Goal: Task Accomplishment & Management: Use online tool/utility

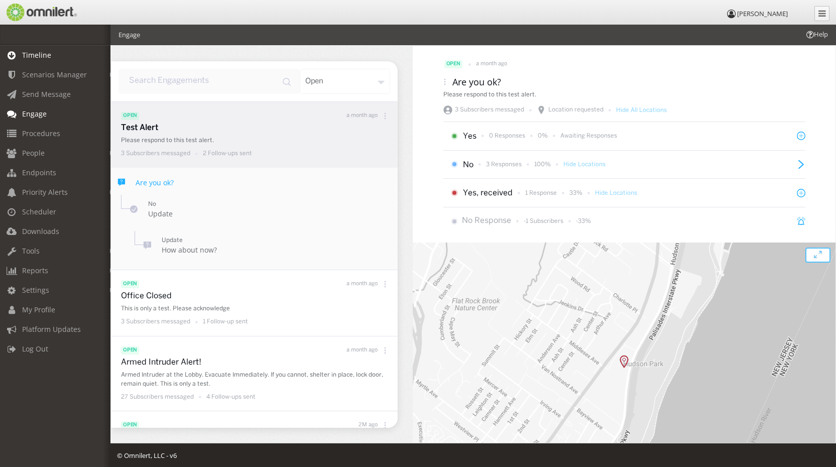
click at [39, 52] on span "Timeline" at bounding box center [36, 55] width 29 height 10
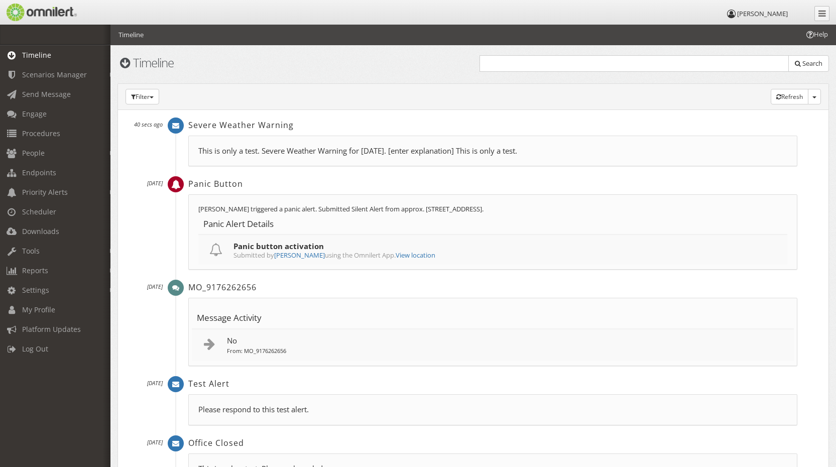
click at [493, 152] on p "This is only a test. Severe Weather Warning for [DATE]. [enter explanation] Thi…" at bounding box center [492, 151] width 589 height 11
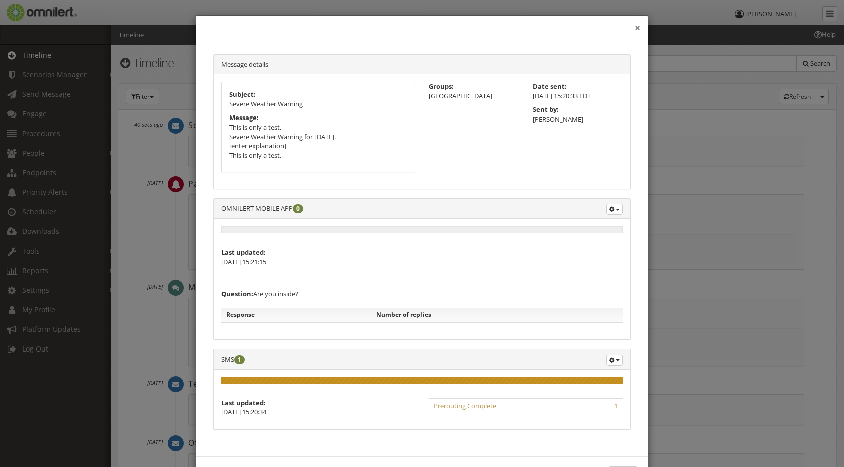
click at [634, 29] on button "×" at bounding box center [637, 28] width 6 height 10
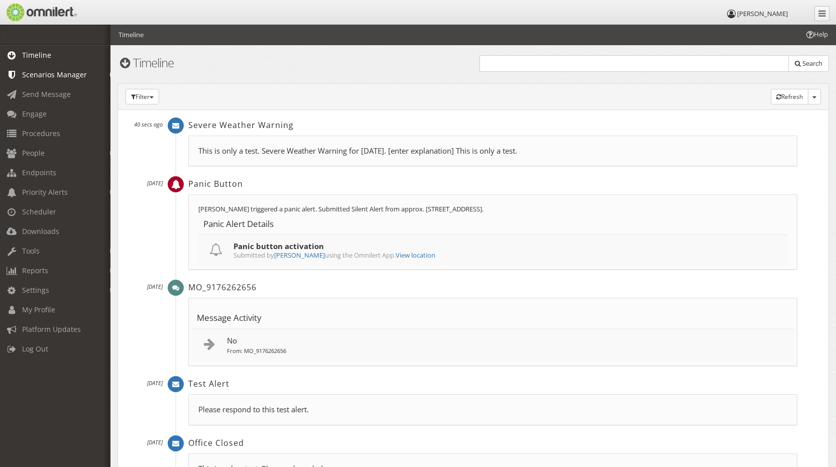
click at [38, 76] on span "Scenarios Manager" at bounding box center [54, 75] width 65 height 10
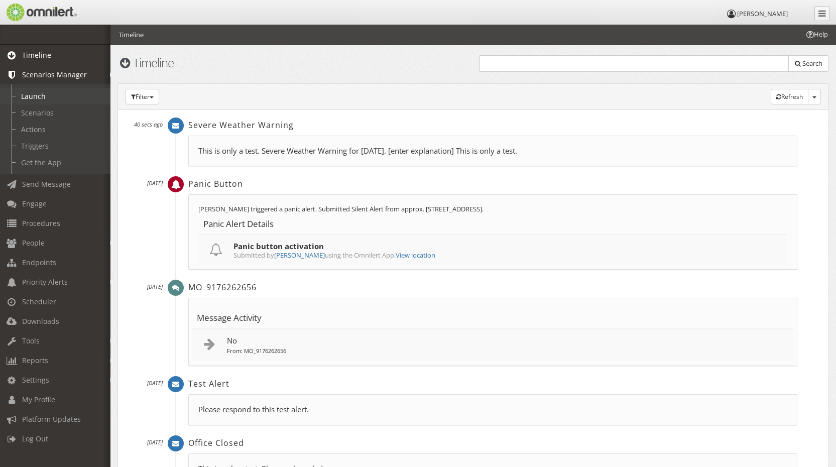
click at [44, 97] on link "Launch" at bounding box center [60, 96] width 120 height 17
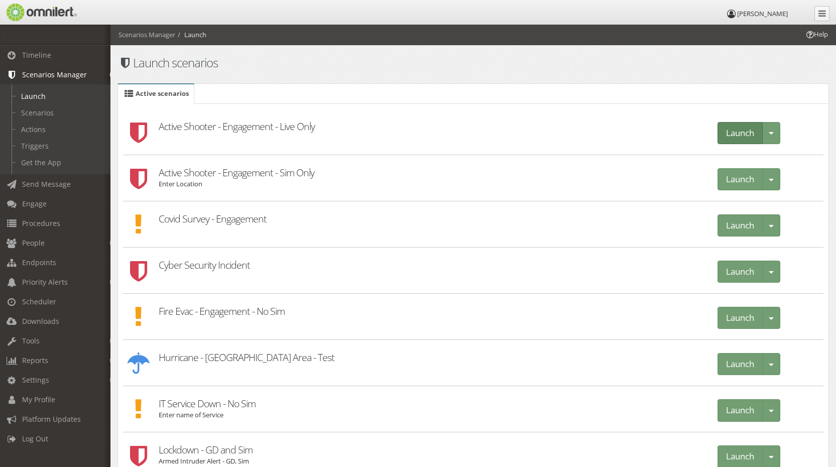
click at [733, 133] on button "Launch" at bounding box center [740, 133] width 45 height 23
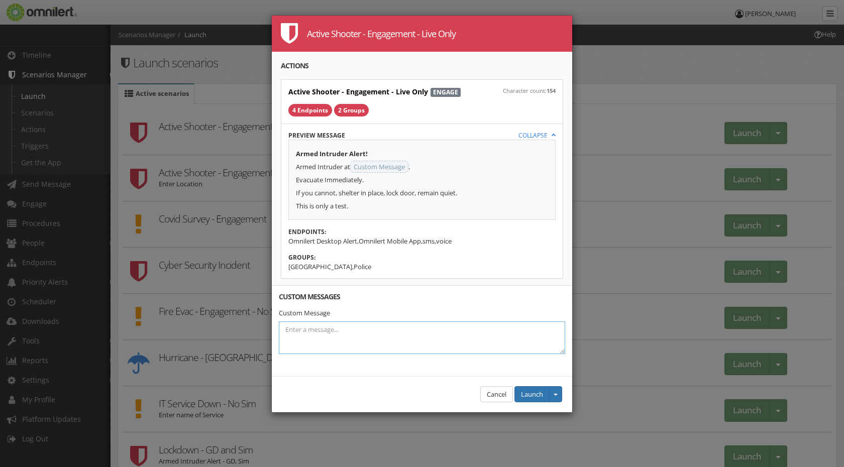
click at [459, 332] on textarea at bounding box center [422, 337] width 286 height 33
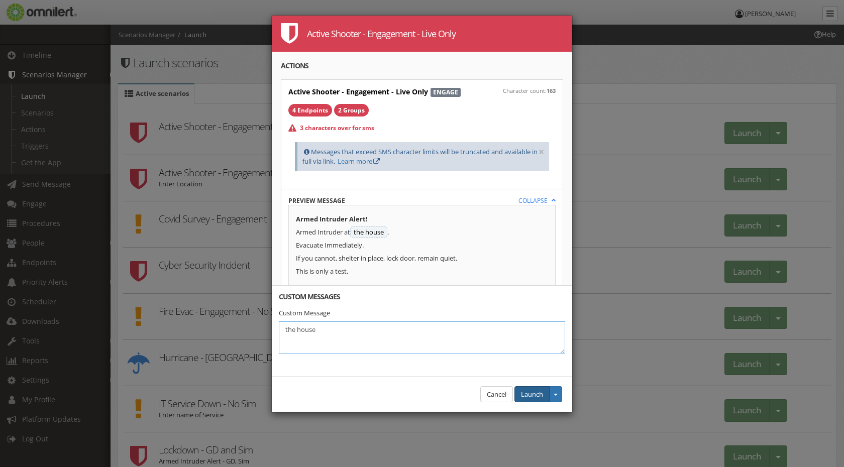
type textarea "the house"
click at [525, 391] on button "Launch" at bounding box center [531, 394] width 35 height 17
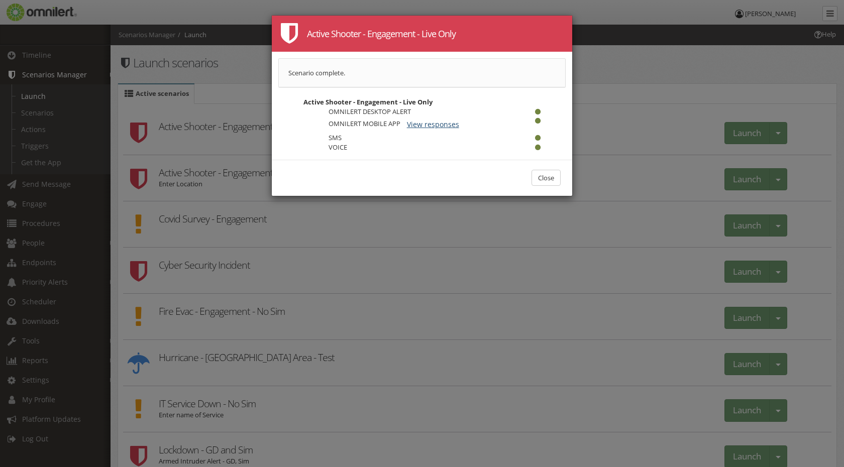
click at [447, 127] on button "View responses" at bounding box center [432, 124] width 65 height 17
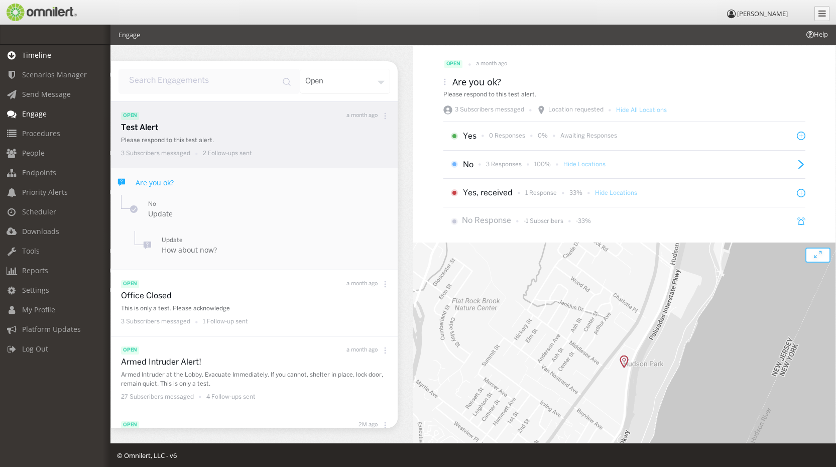
click at [34, 59] on span "Timeline" at bounding box center [36, 55] width 29 height 10
